Goal: Task Accomplishment & Management: Manage account settings

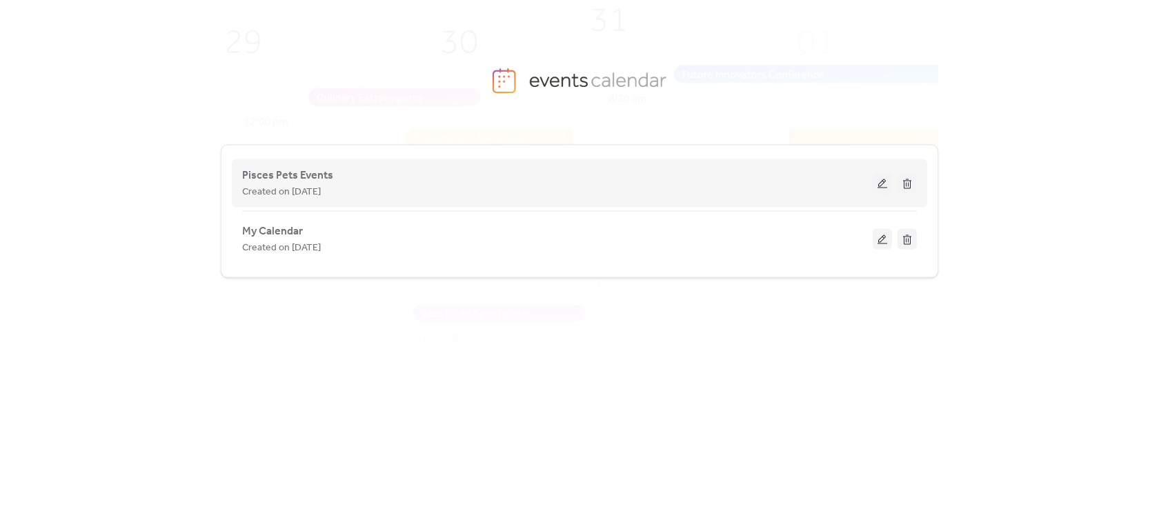
click at [315, 190] on span "Created on [DATE]" at bounding box center [281, 192] width 79 height 17
click at [316, 170] on span "Pisces Pets Events" at bounding box center [287, 176] width 91 height 17
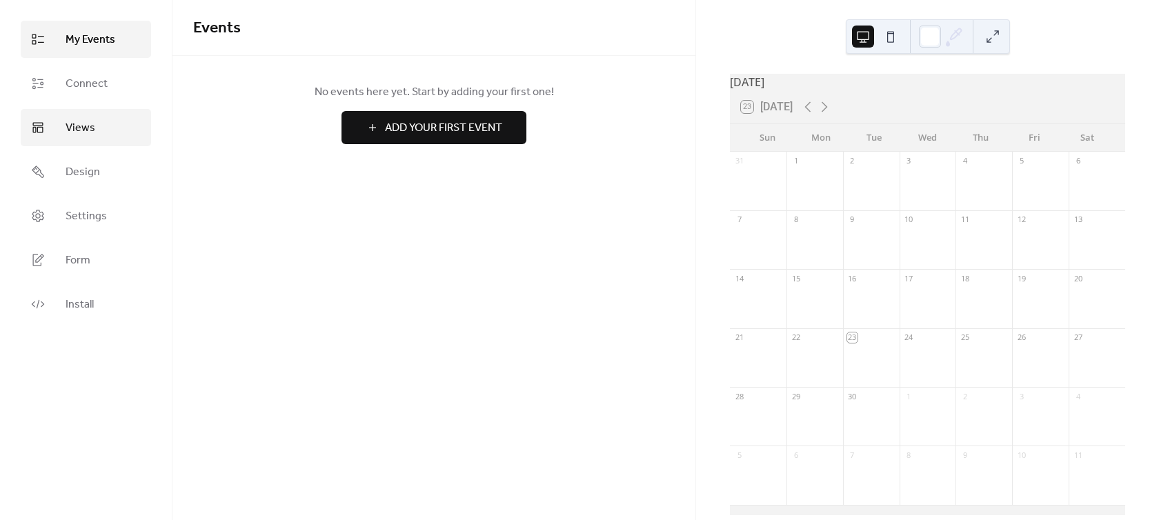
click at [81, 126] on span "Views" at bounding box center [81, 128] width 30 height 17
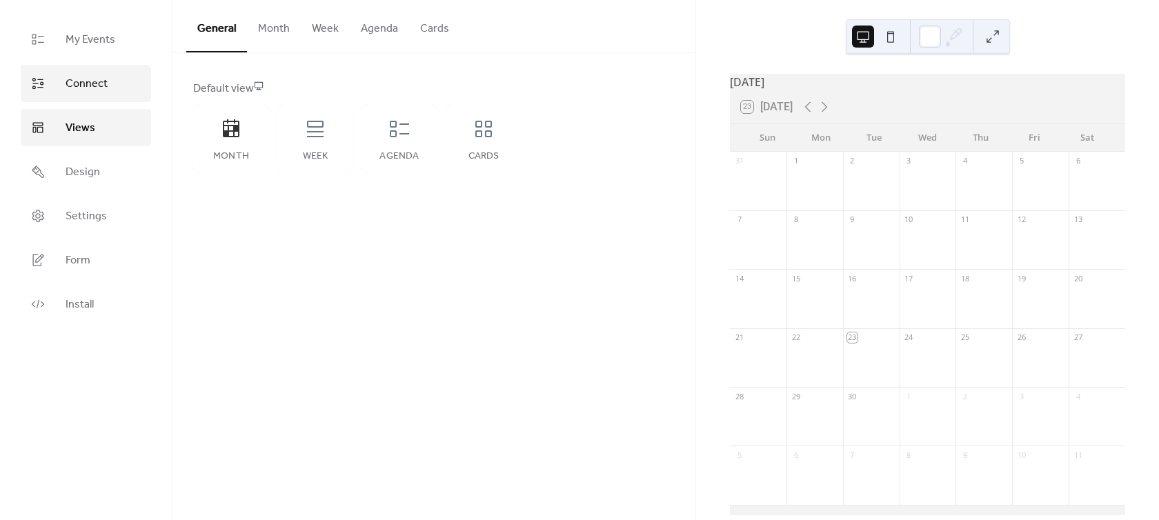
click at [81, 92] on span "Connect" at bounding box center [87, 84] width 42 height 17
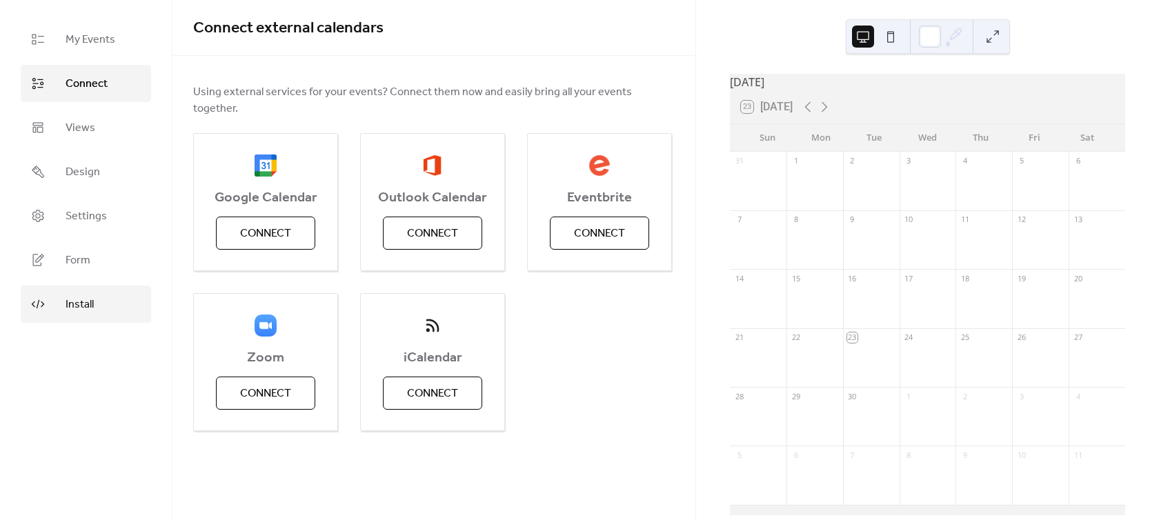
click at [70, 304] on span "Install" at bounding box center [80, 305] width 28 height 17
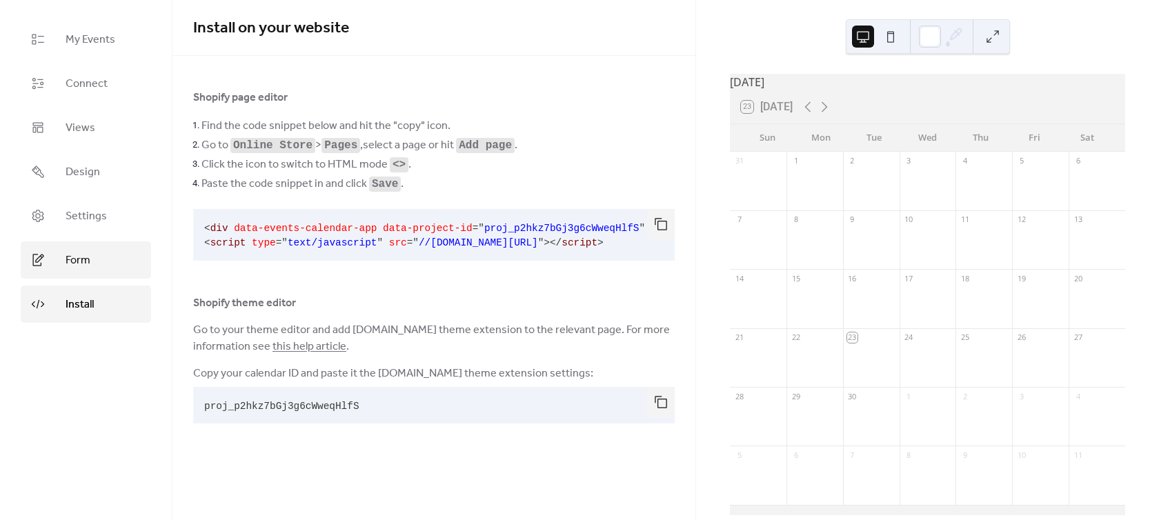
click at [70, 265] on span "Form" at bounding box center [78, 261] width 25 height 17
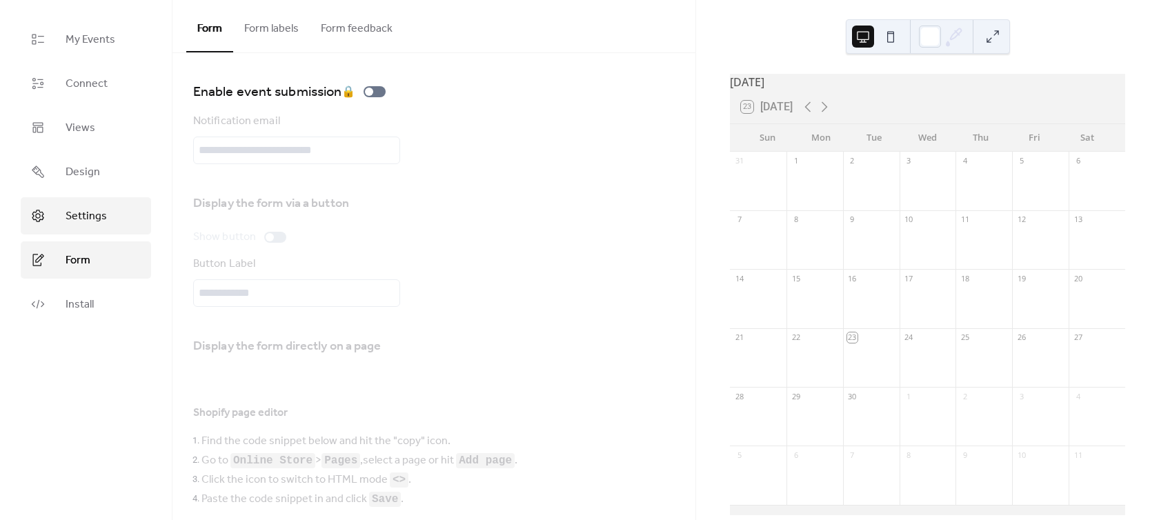
click at [73, 224] on span "Settings" at bounding box center [86, 216] width 41 height 17
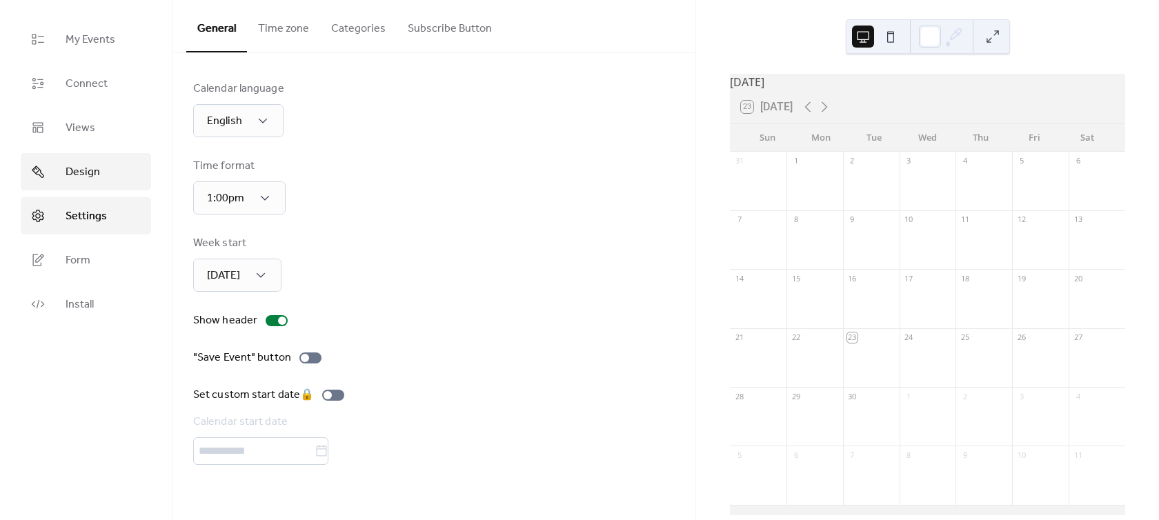
click at [77, 165] on span "Design" at bounding box center [83, 172] width 34 height 17
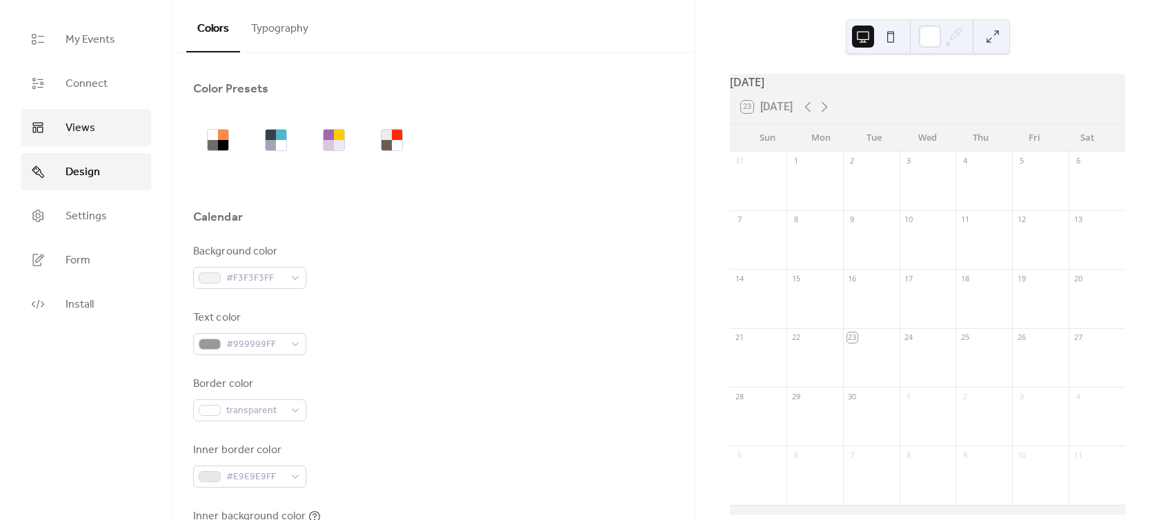
click at [92, 126] on span "Views" at bounding box center [81, 128] width 30 height 17
